Goal: Transaction & Acquisition: Purchase product/service

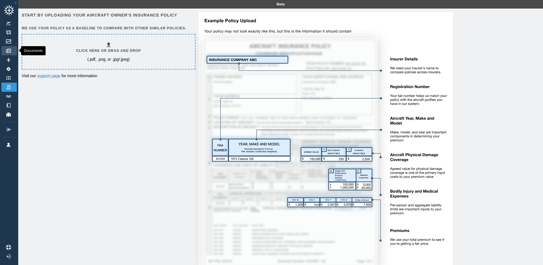
click at [9, 51] on img at bounding box center [8, 51] width 6 height 4
click at [9, 105] on img at bounding box center [8, 105] width 6 height 4
click at [9, 77] on img at bounding box center [8, 78] width 6 height 4
